Goal: Transaction & Acquisition: Purchase product/service

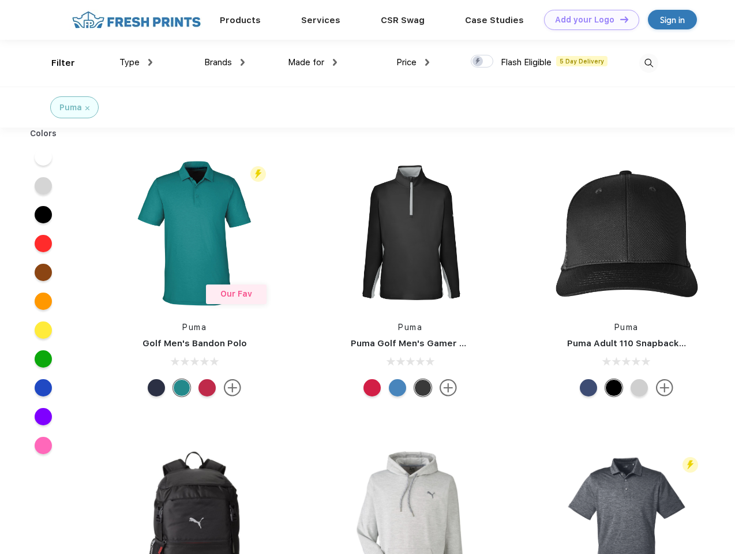
click at [588, 20] on link "Add your Logo Design Tool" at bounding box center [591, 20] width 95 height 20
click at [0, 0] on div "Design Tool" at bounding box center [0, 0] width 0 height 0
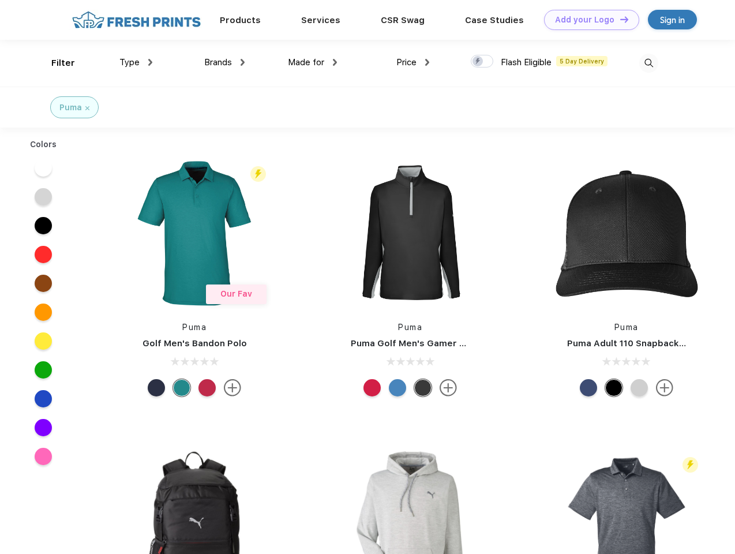
click at [619, 19] on link "Add your Logo Design Tool" at bounding box center [591, 20] width 95 height 20
click at [55, 63] on div "Filter" at bounding box center [63, 63] width 24 height 13
click at [136, 62] on span "Type" at bounding box center [129, 62] width 20 height 10
click at [224, 62] on span "Brands" at bounding box center [218, 62] width 28 height 10
click at [313, 62] on span "Made for" at bounding box center [306, 62] width 36 height 10
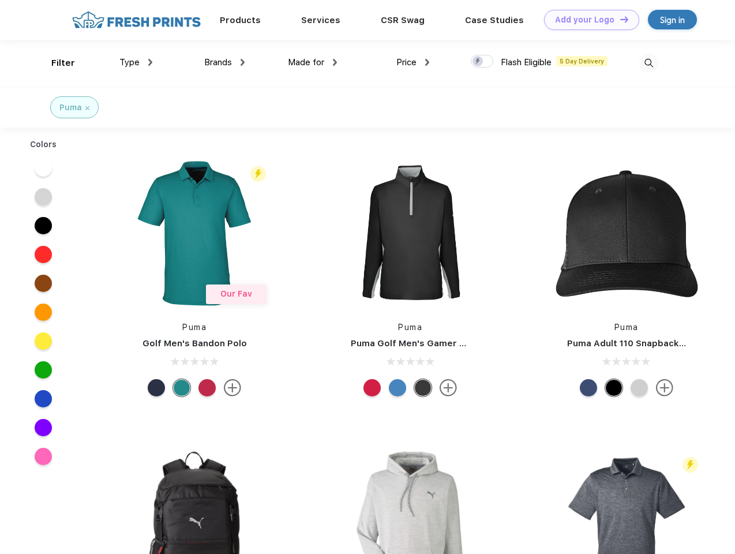
click at [413, 62] on span "Price" at bounding box center [406, 62] width 20 height 10
click at [482, 62] on div at bounding box center [482, 61] width 23 height 13
click at [478, 62] on input "checkbox" at bounding box center [475, 58] width 8 height 8
click at [649, 63] on img at bounding box center [648, 63] width 19 height 19
